Goal: Communication & Community: Participate in discussion

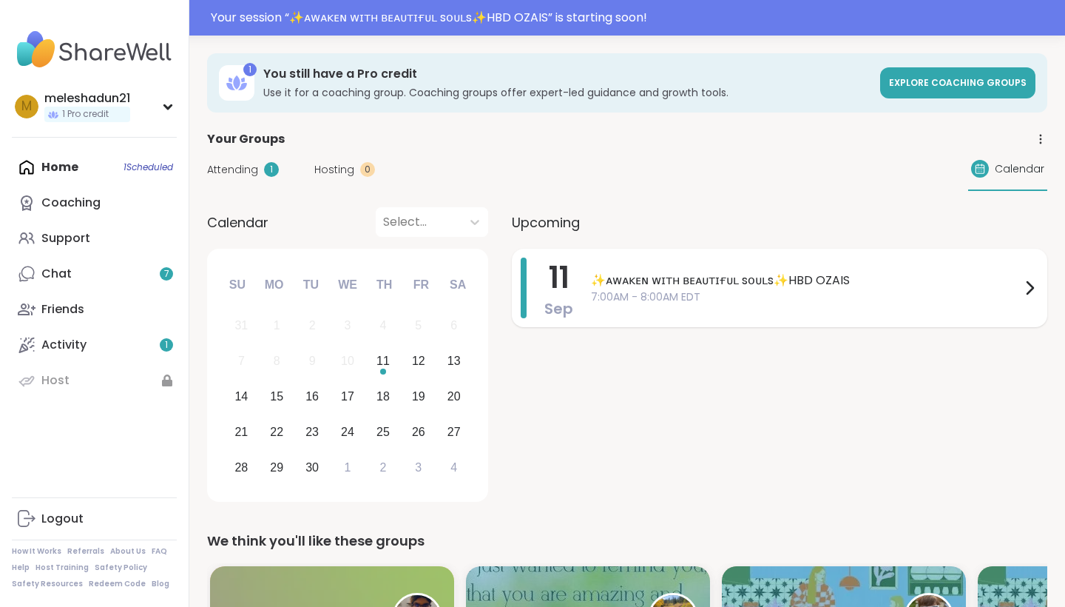
click at [655, 290] on span "7:00AM - 8:00AM EDT" at bounding box center [806, 297] width 430 height 16
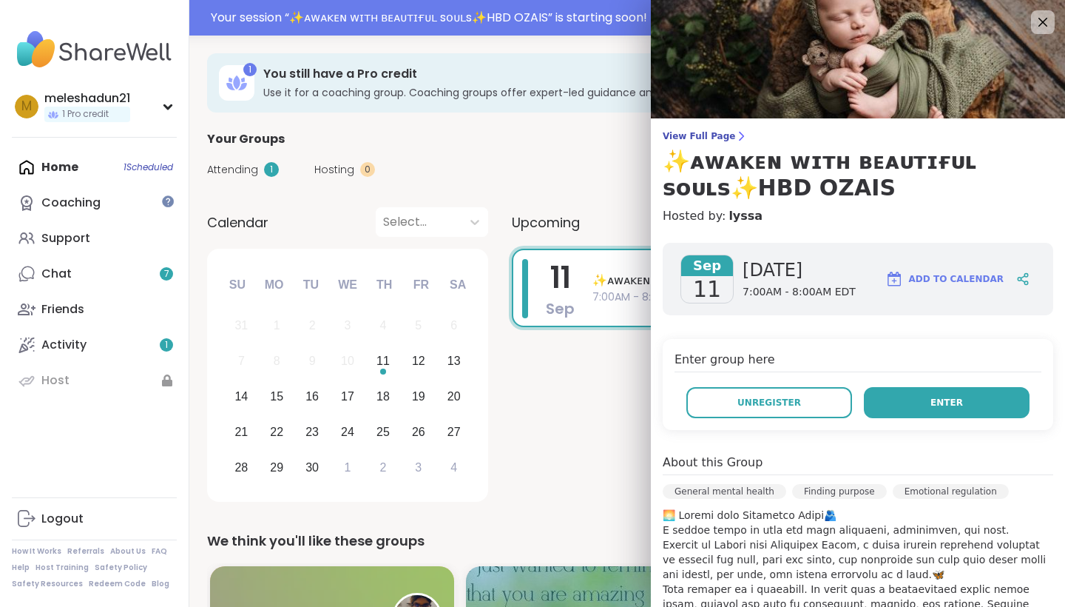
click at [948, 403] on span "Enter" at bounding box center [947, 402] width 33 height 13
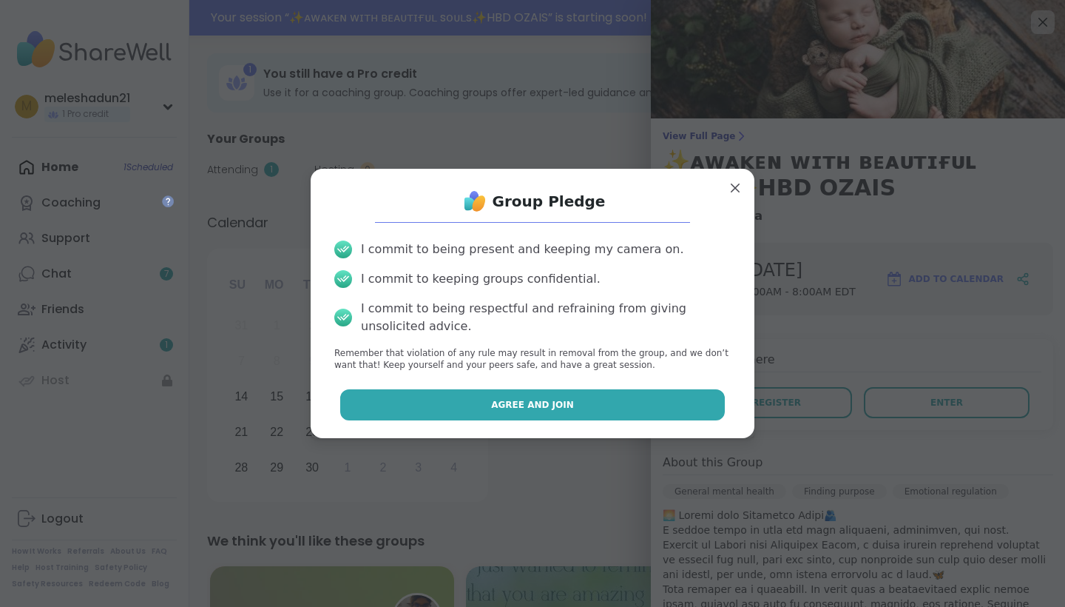
click at [675, 400] on button "Agree and Join" at bounding box center [532, 404] width 385 height 31
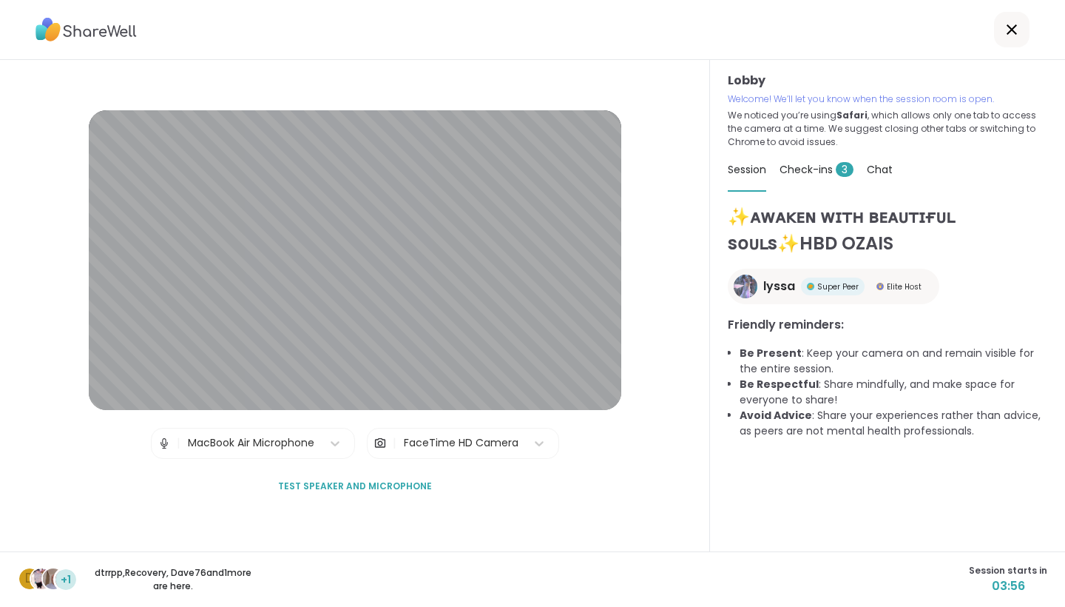
click at [424, 444] on div "FaceTime HD Camera" at bounding box center [461, 443] width 115 height 16
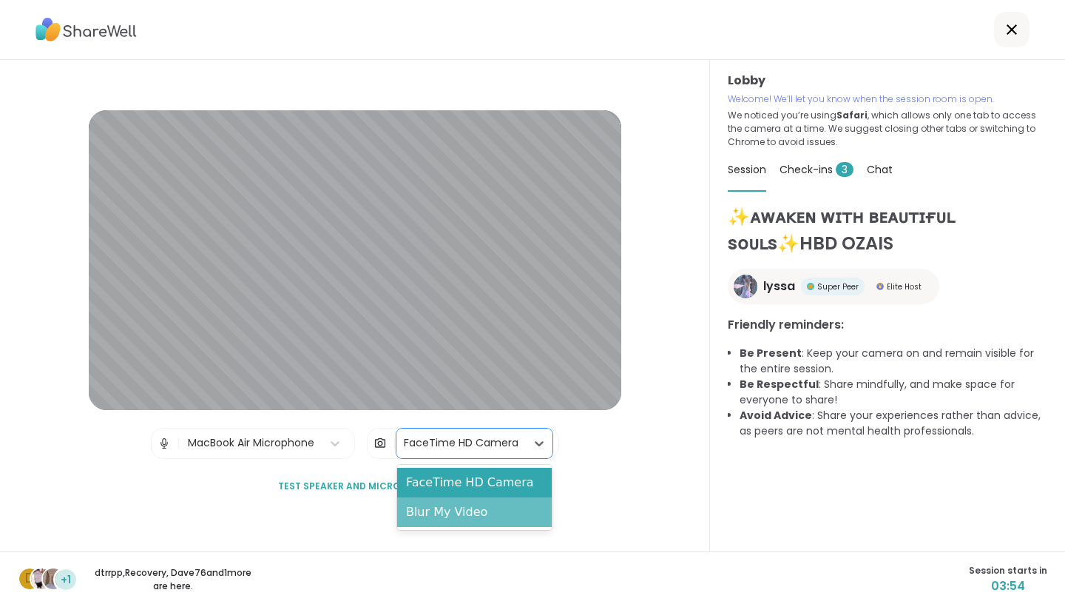
click at [428, 510] on div "Blur My Video" at bounding box center [474, 512] width 155 height 30
click at [463, 433] on div "FaceTime HD Camera" at bounding box center [461, 443] width 129 height 30
click at [445, 518] on div "Blur My Video" at bounding box center [474, 512] width 155 height 30
click at [468, 441] on div "FaceTime HD Camera" at bounding box center [461, 443] width 115 height 16
click at [456, 510] on div "Blur My Video" at bounding box center [474, 512] width 155 height 30
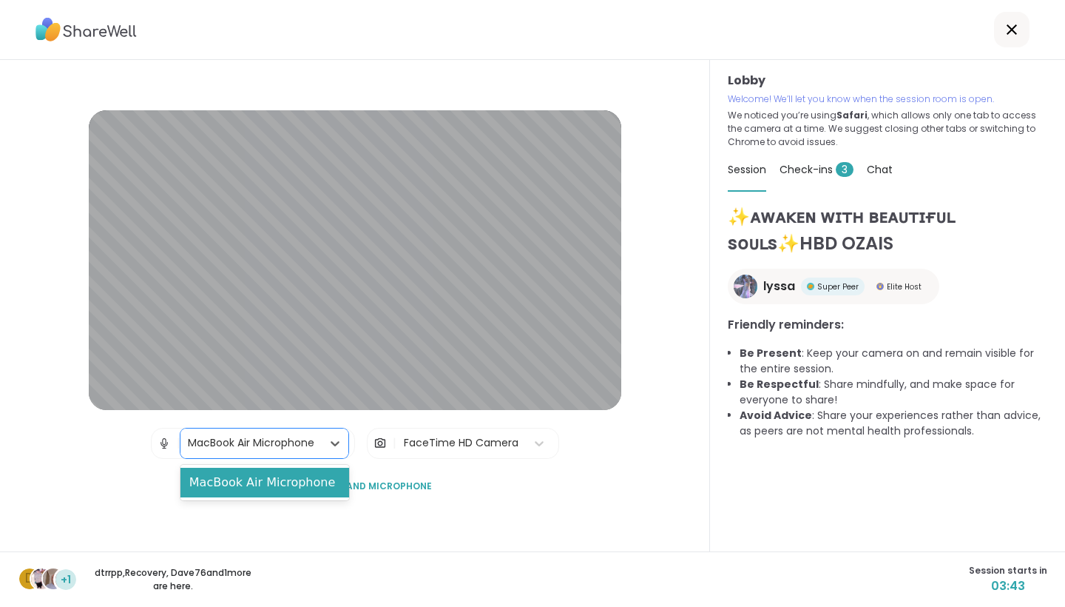
click at [318, 440] on div "MacBook Air Microphone" at bounding box center [251, 443] width 141 height 30
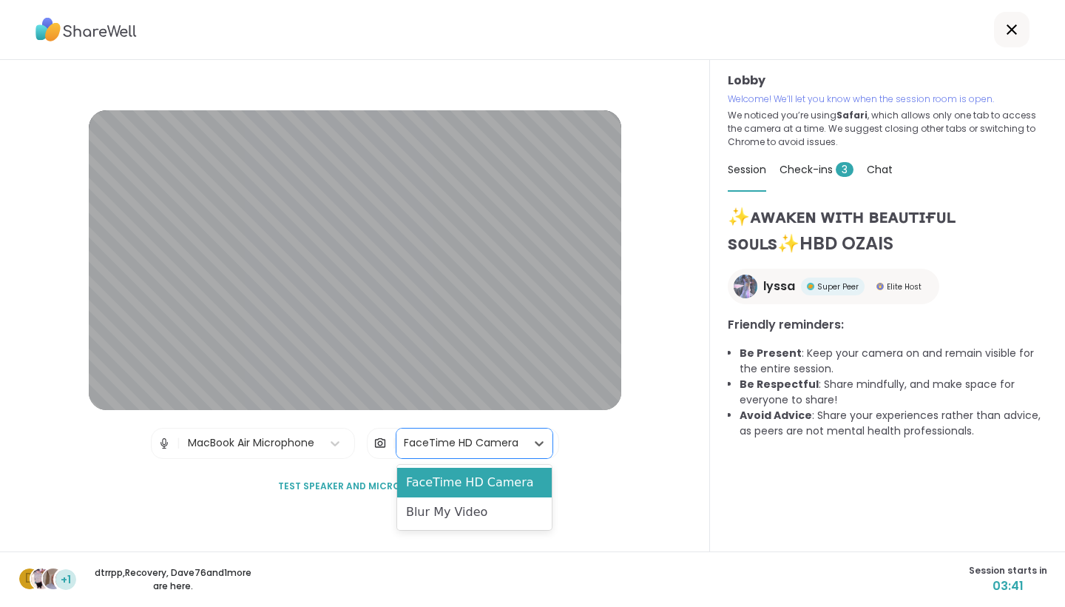
click at [409, 451] on div "FaceTime HD Camera" at bounding box center [461, 443] width 115 height 16
click at [422, 507] on div "Blur My Video" at bounding box center [474, 512] width 155 height 30
click at [433, 440] on div "FaceTime HD Camera" at bounding box center [461, 443] width 115 height 16
click at [463, 440] on div "FaceTime HD Camera" at bounding box center [461, 443] width 115 height 16
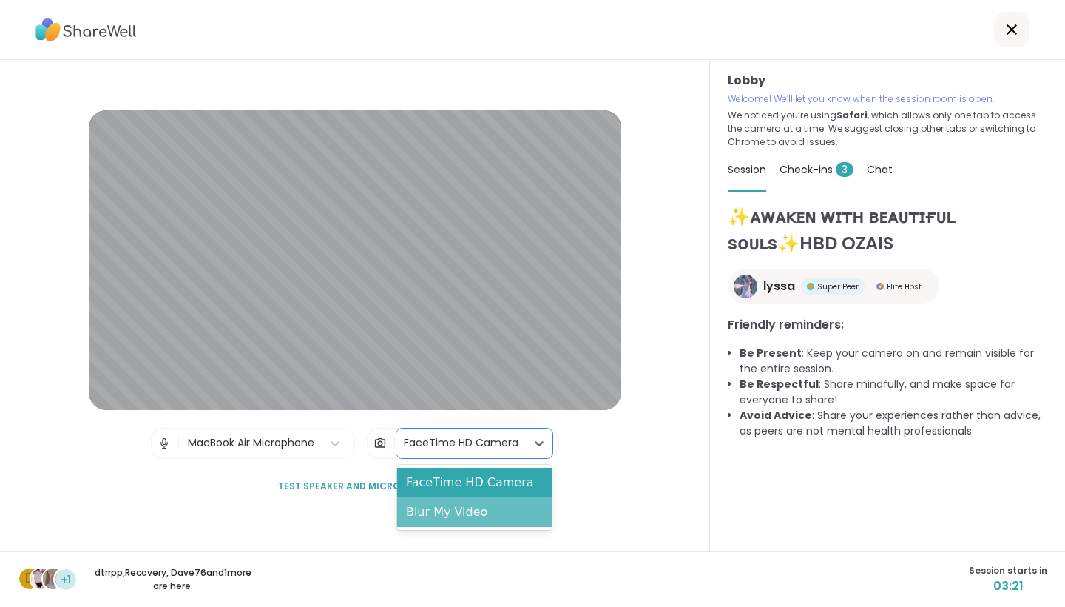
click at [459, 510] on div "Blur My Video" at bounding box center [474, 512] width 155 height 30
click at [465, 453] on div "FaceTime HD Camera" at bounding box center [461, 443] width 129 height 30
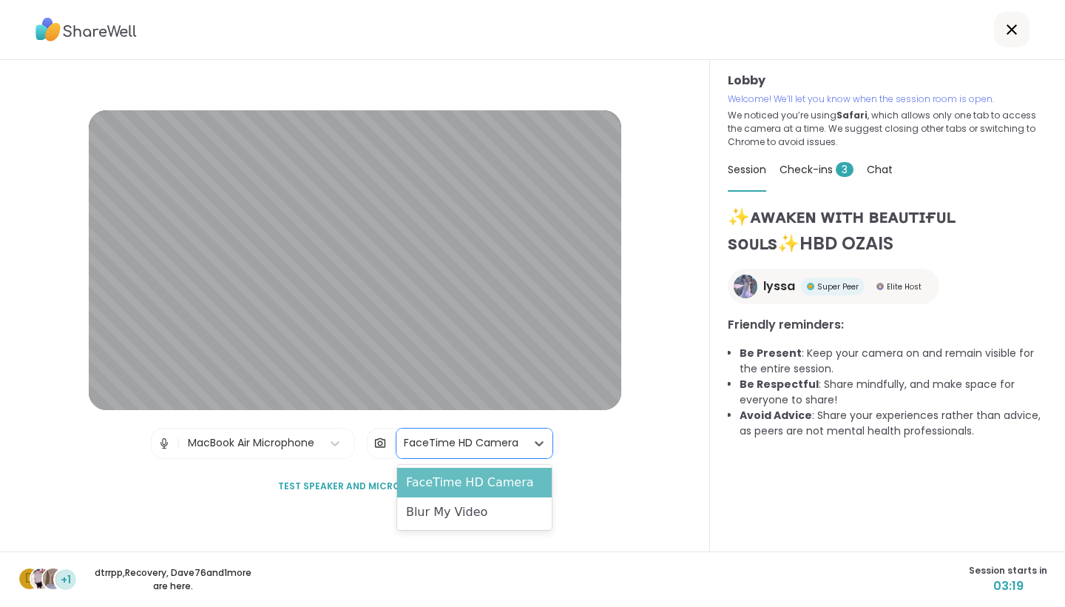
click at [465, 475] on div "FaceTime HD Camera" at bounding box center [474, 483] width 155 height 30
click at [474, 437] on div "FaceTime HD Camera" at bounding box center [461, 443] width 115 height 16
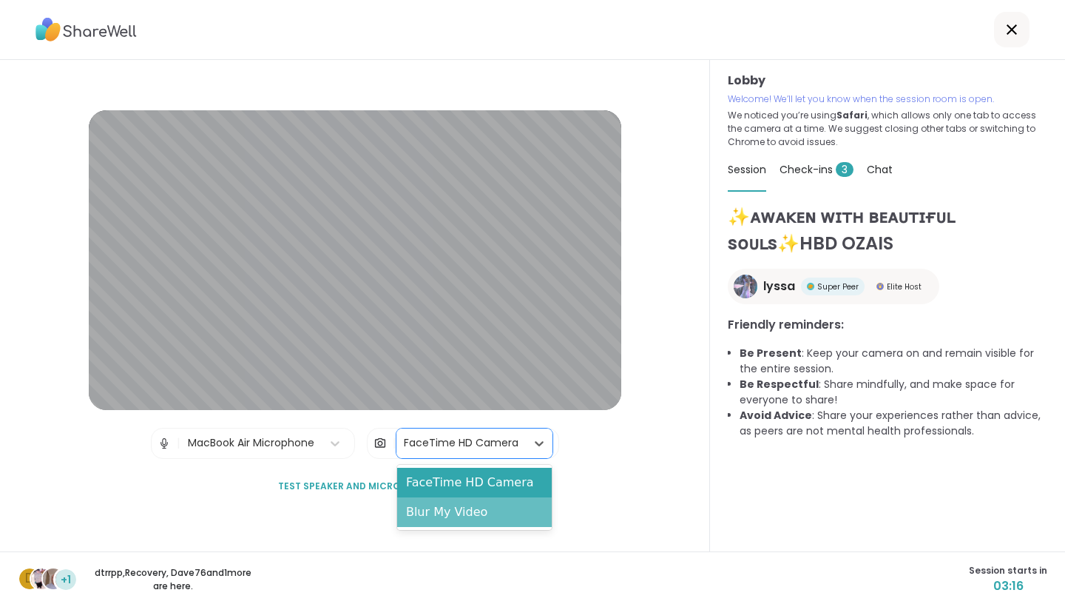
click at [467, 509] on div "Blur My Video" at bounding box center [474, 512] width 155 height 30
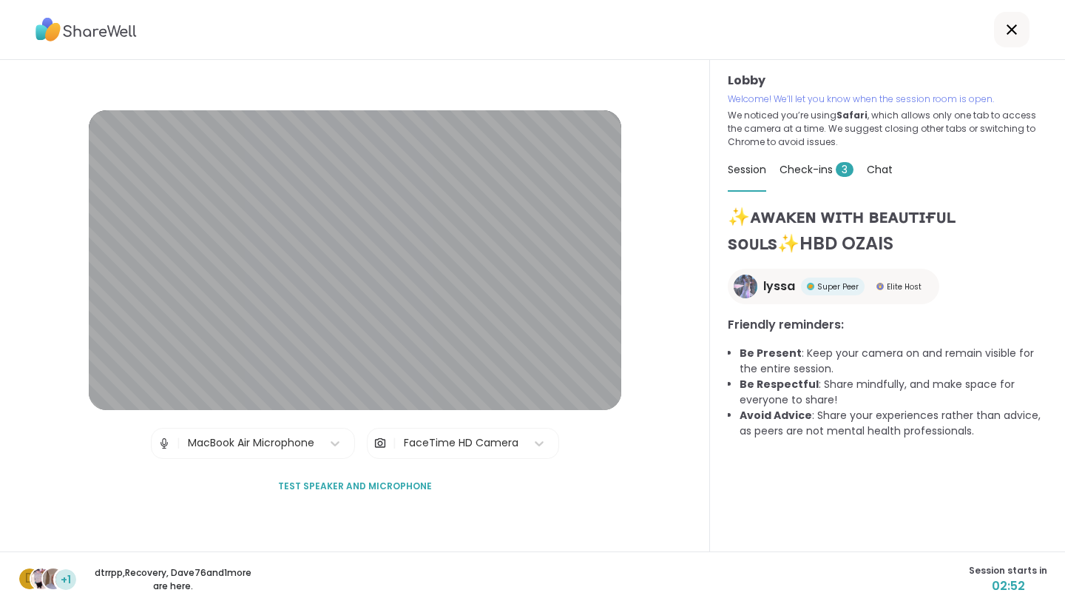
click at [280, 459] on div "| MacBook Air Microphone" at bounding box center [253, 443] width 204 height 31
click at [163, 441] on img at bounding box center [164, 443] width 13 height 30
click at [370, 485] on span "Test speaker and microphone" at bounding box center [355, 485] width 154 height 13
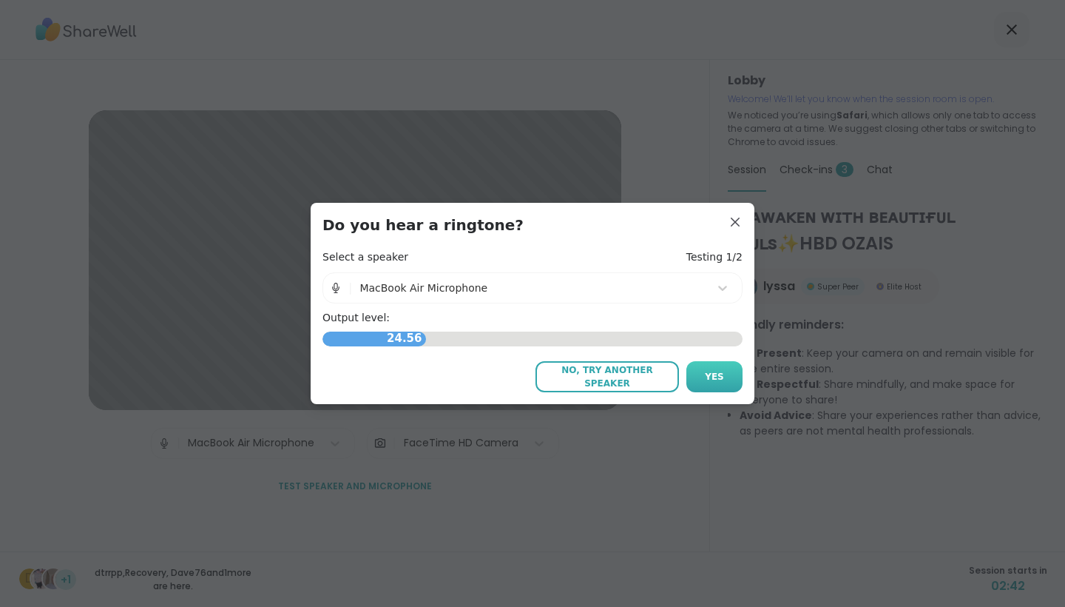
click at [726, 379] on button "Yes" at bounding box center [715, 376] width 56 height 31
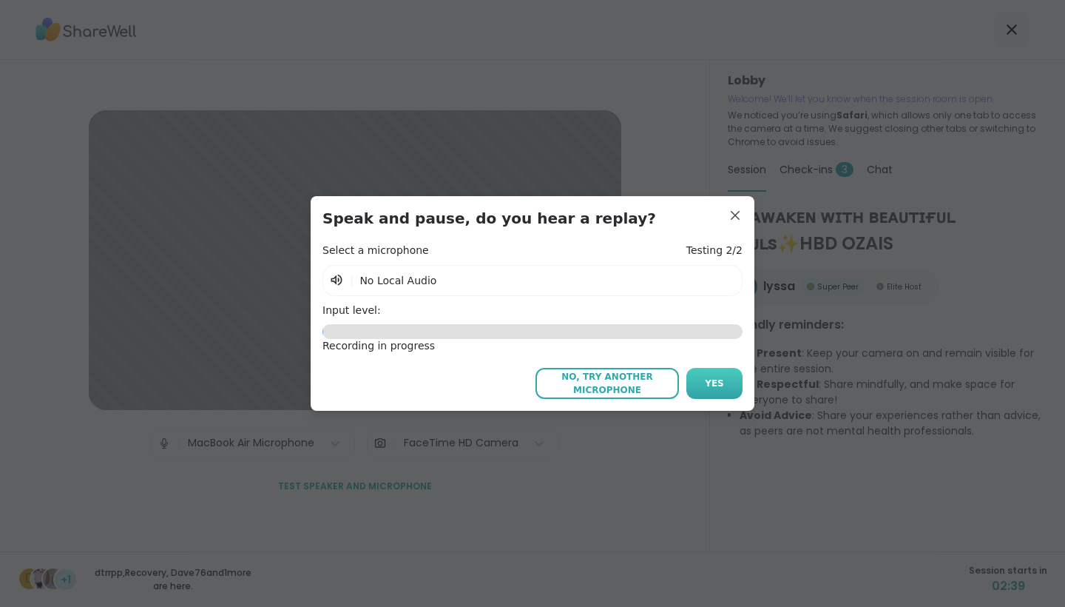
click at [726, 379] on button "Yes" at bounding box center [715, 383] width 56 height 31
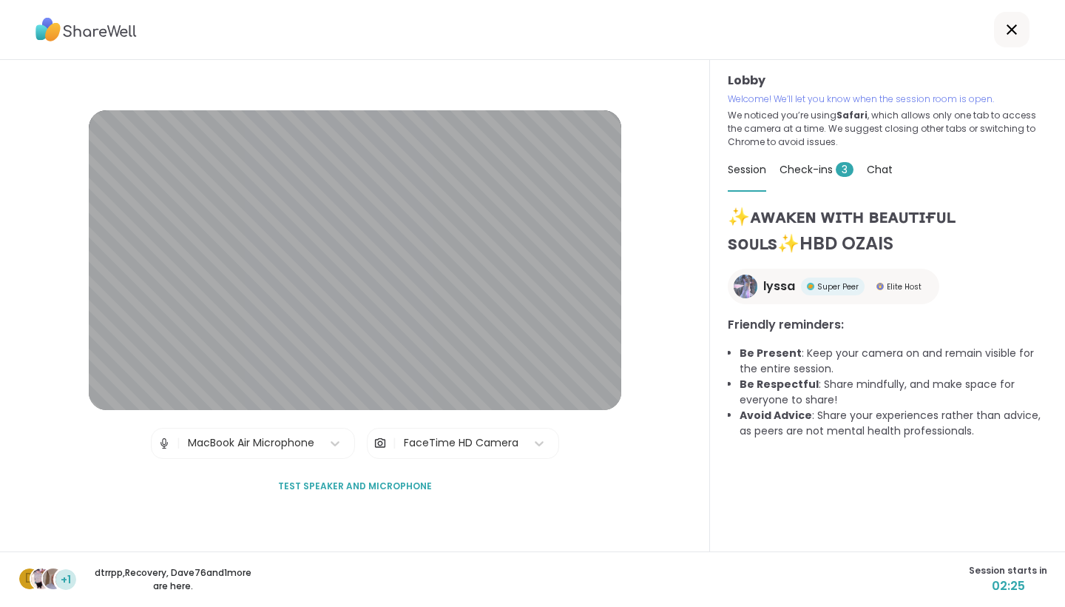
click at [846, 164] on span "3" at bounding box center [845, 169] width 18 height 15
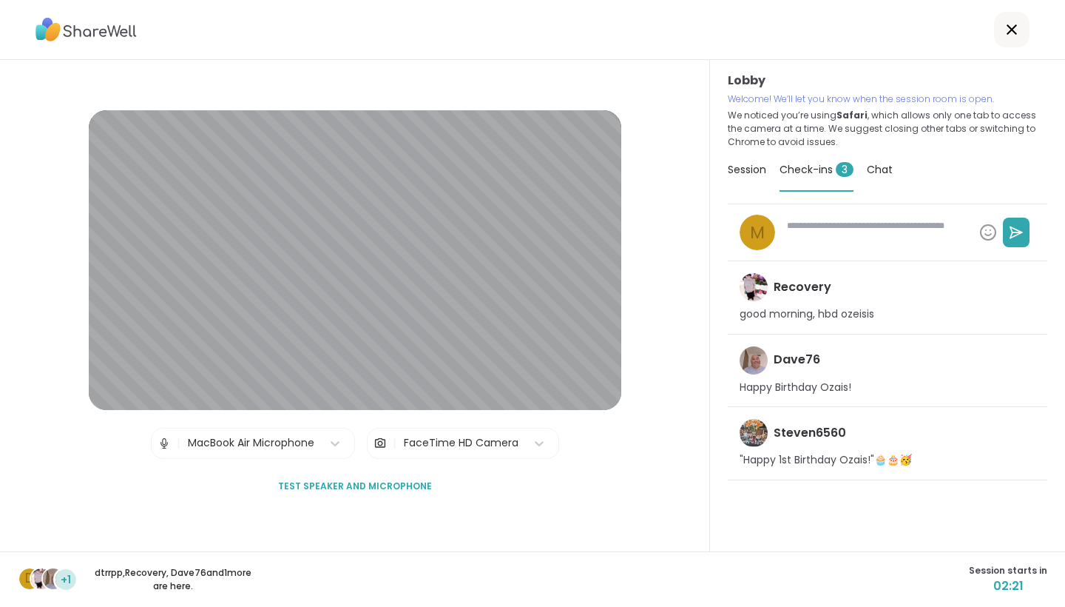
type textarea "*"
click at [762, 161] on div "Session" at bounding box center [747, 169] width 38 height 41
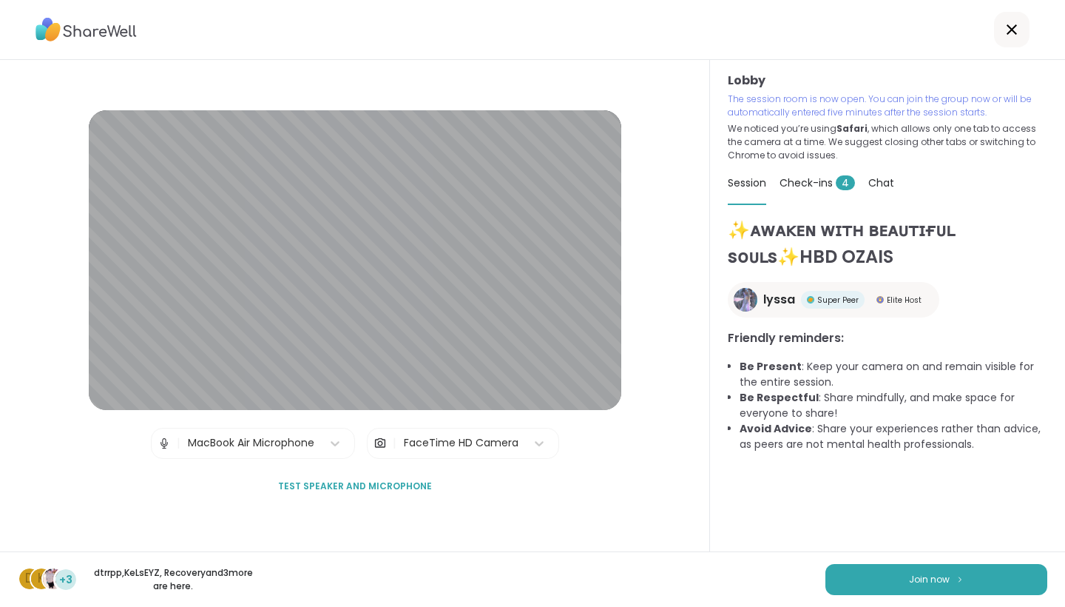
click at [1023, 575] on button "Join now" at bounding box center [937, 579] width 222 height 31
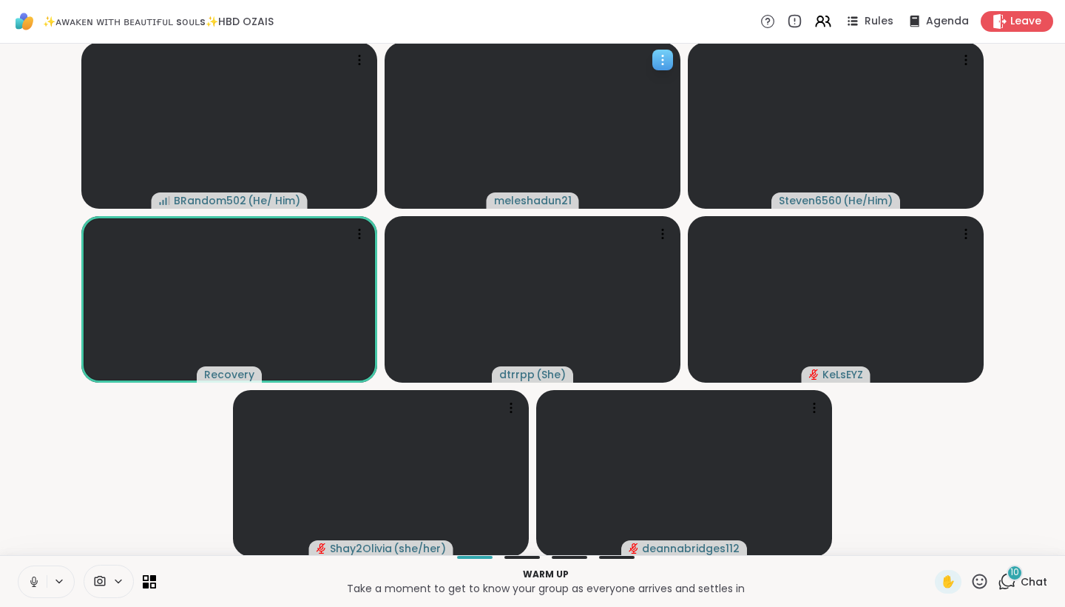
click at [660, 82] on video at bounding box center [533, 125] width 296 height 166
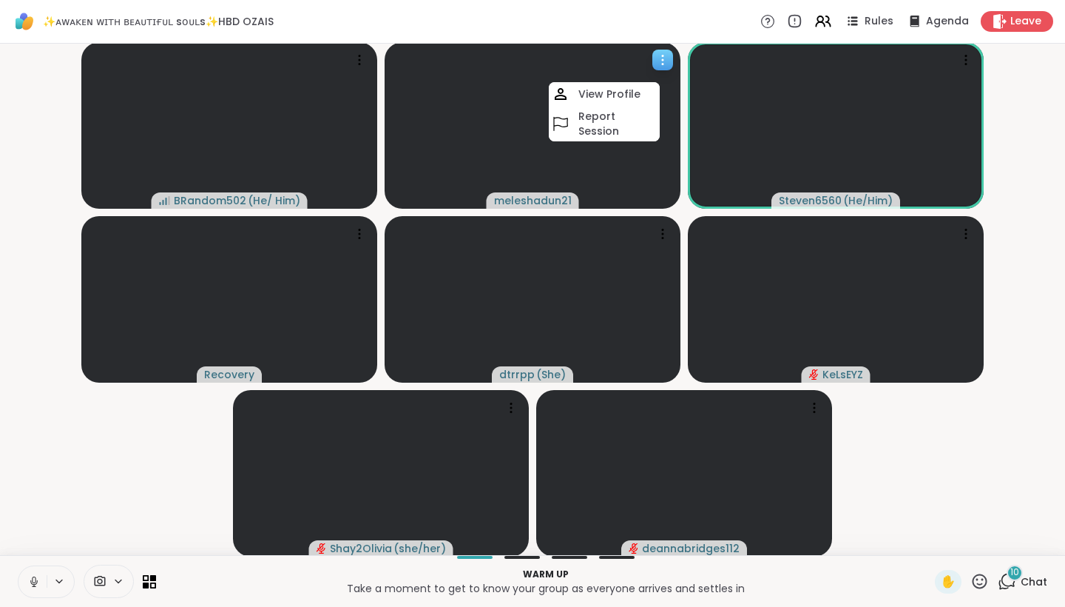
click at [592, 162] on video at bounding box center [533, 125] width 296 height 166
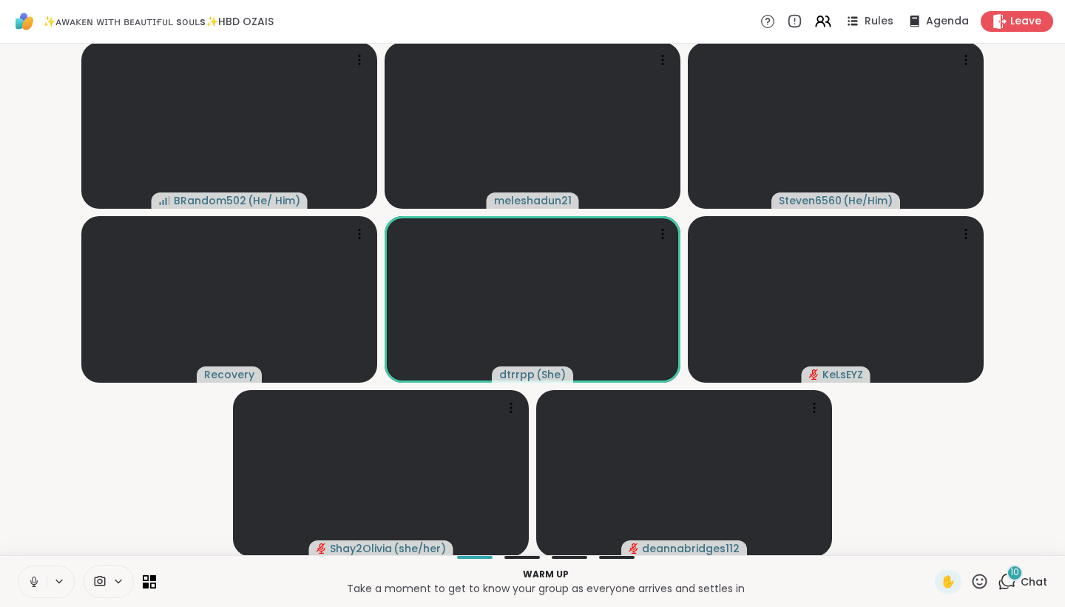
click at [22, 584] on button at bounding box center [32, 581] width 28 height 31
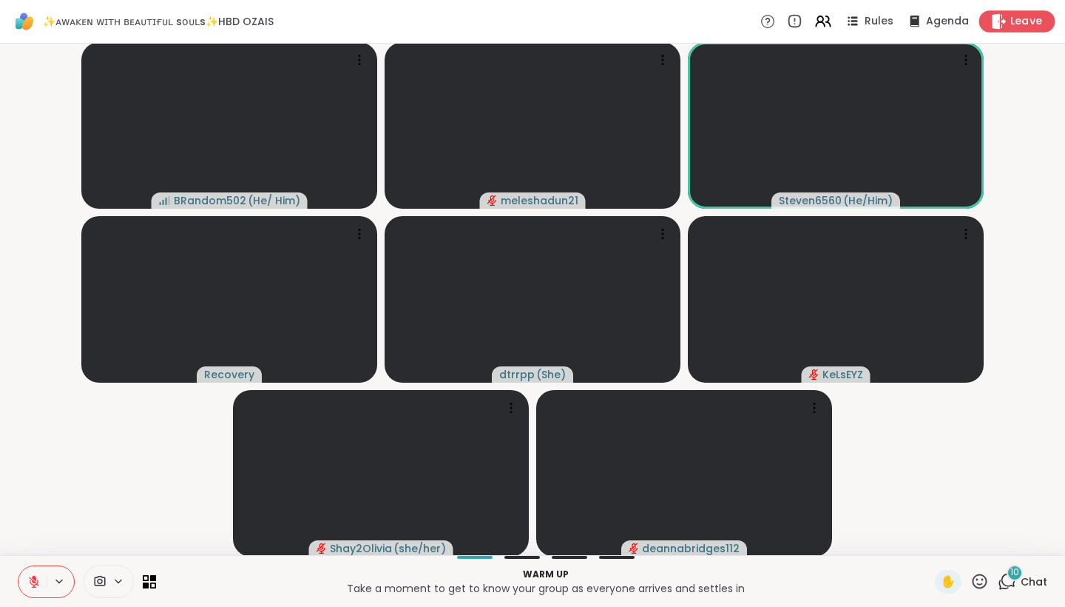
click at [1031, 29] on span "Leave" at bounding box center [1027, 22] width 33 height 16
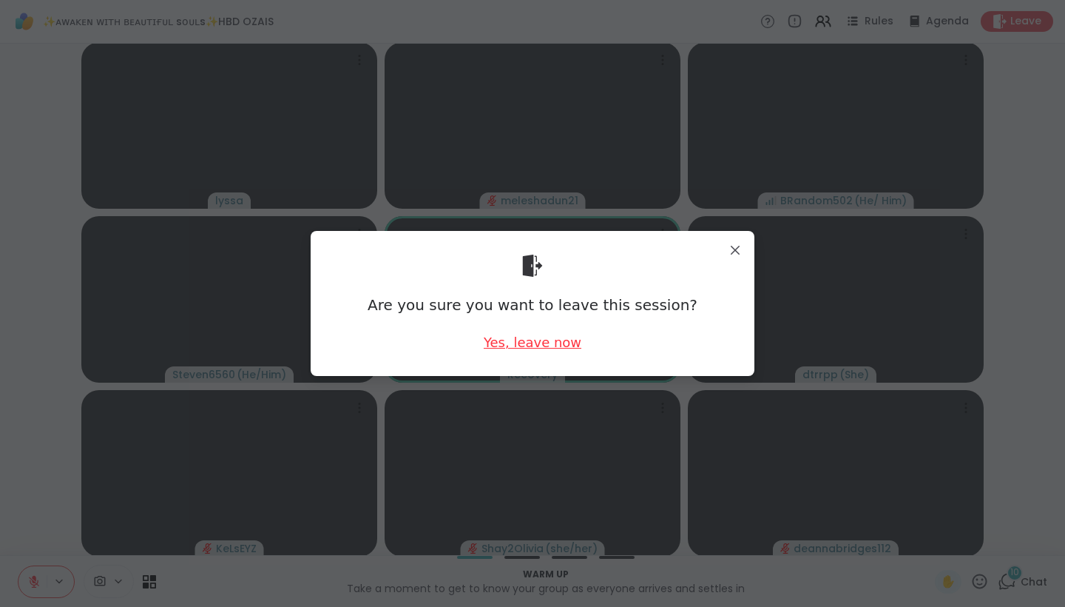
click at [554, 343] on div "Yes, leave now" at bounding box center [533, 342] width 98 height 18
